Goal: Transaction & Acquisition: Purchase product/service

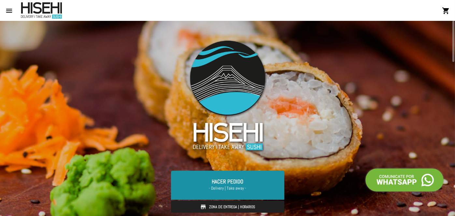
click at [214, 183] on link "Hacer Pedido - Delivery | Take away -" at bounding box center [227, 185] width 113 height 29
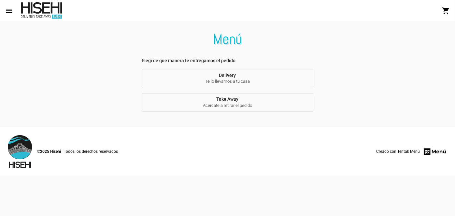
click at [229, 76] on span "Delivery Te lo llevamos a tu casa" at bounding box center [227, 79] width 161 height 12
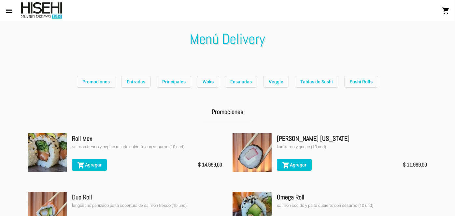
click at [233, 81] on span "Ensaladas" at bounding box center [240, 81] width 21 height 5
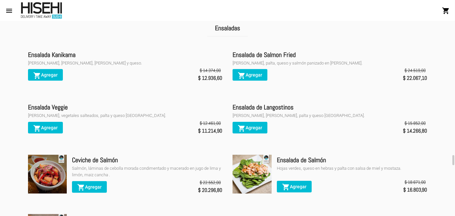
scroll to position [1332, 0]
